Goal: Task Accomplishment & Management: Use online tool/utility

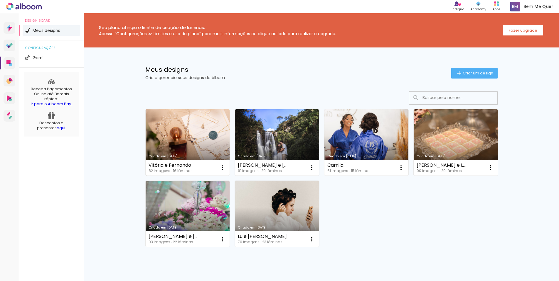
click at [190, 135] on link "Criado em [DATE]" at bounding box center [188, 142] width 84 height 66
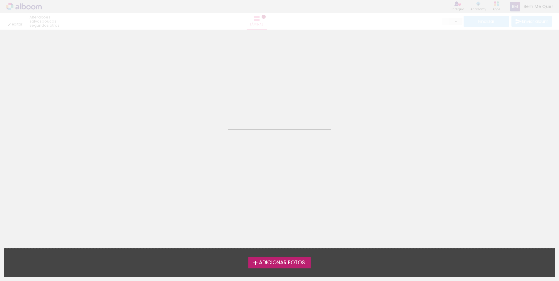
click at [190, 134] on neon-animated-pages "Confirmar Cancelar" at bounding box center [279, 140] width 559 height 281
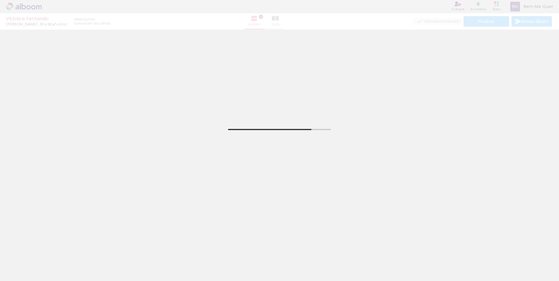
click at [21, 274] on span "Adicionar Fotos" at bounding box center [21, 273] width 18 height 6
click at [0, 0] on input "file" at bounding box center [0, 0] width 0 height 0
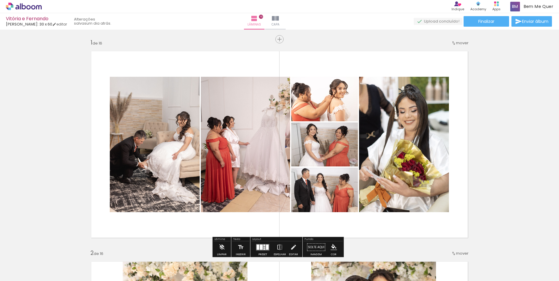
click at [23, 274] on span "Adicionar Fotos" at bounding box center [21, 273] width 18 height 6
click at [0, 0] on input "file" at bounding box center [0, 0] width 0 height 0
click at [23, 275] on span "Adicionar Fotos" at bounding box center [21, 273] width 18 height 6
click at [0, 0] on input "file" at bounding box center [0, 0] width 0 height 0
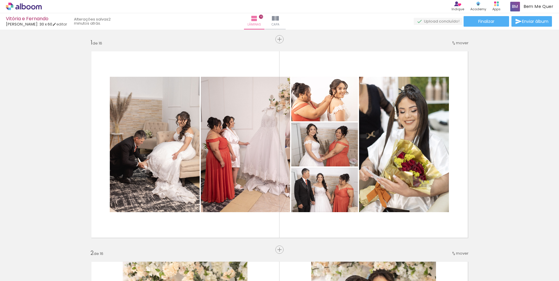
click at [21, 273] on span "Adicionar Fotos" at bounding box center [21, 273] width 18 height 6
click at [0, 0] on input "file" at bounding box center [0, 0] width 0 height 0
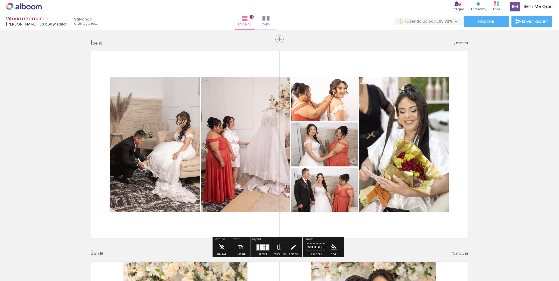
scroll to position [0, 308]
drag, startPoint x: 124, startPoint y: 279, endPoint x: 346, endPoint y: 277, distance: 222.2
click at [48, 277] on iron-horizontal-list at bounding box center [42, 263] width 12 height 37
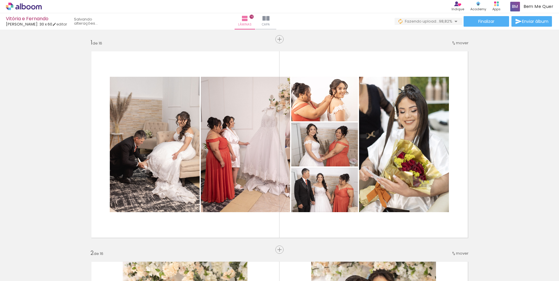
click at [142, 277] on quentale-thumb at bounding box center [145, 262] width 33 height 34
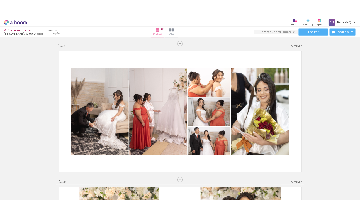
scroll to position [1, 308]
